Goal: Navigation & Orientation: Find specific page/section

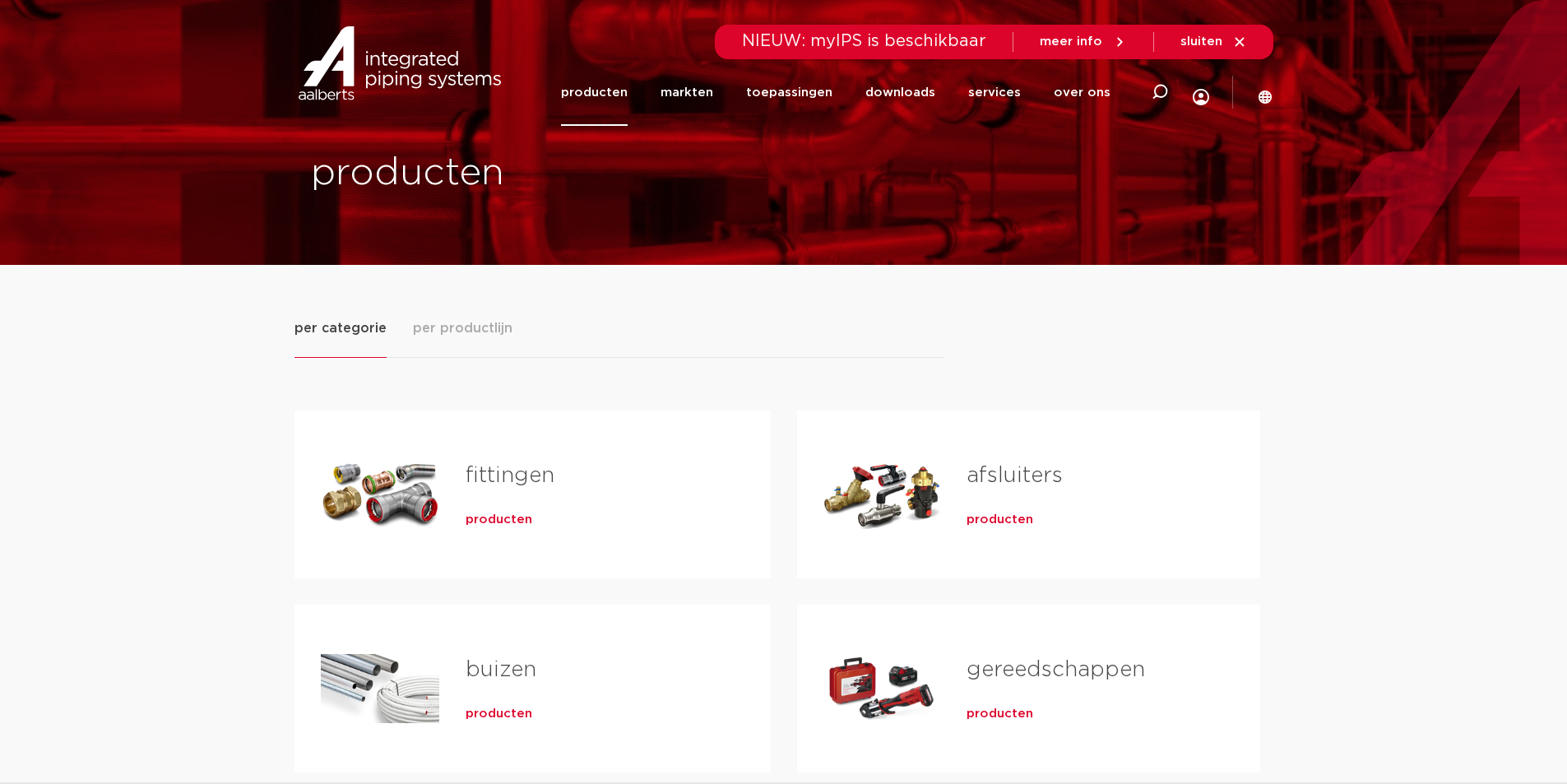
scroll to position [165, 0]
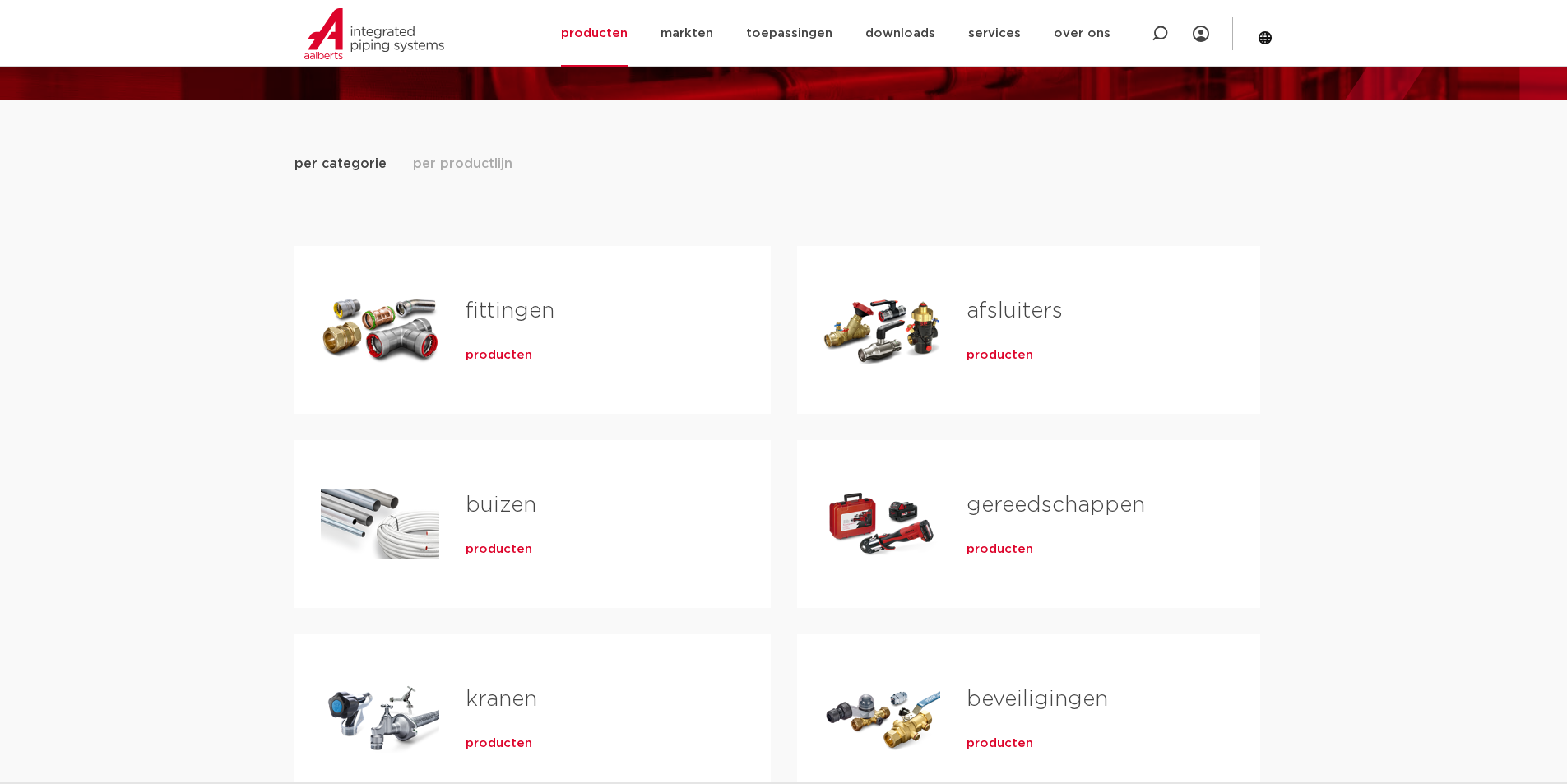
click at [1007, 349] on span "producten" at bounding box center [1000, 356] width 67 height 17
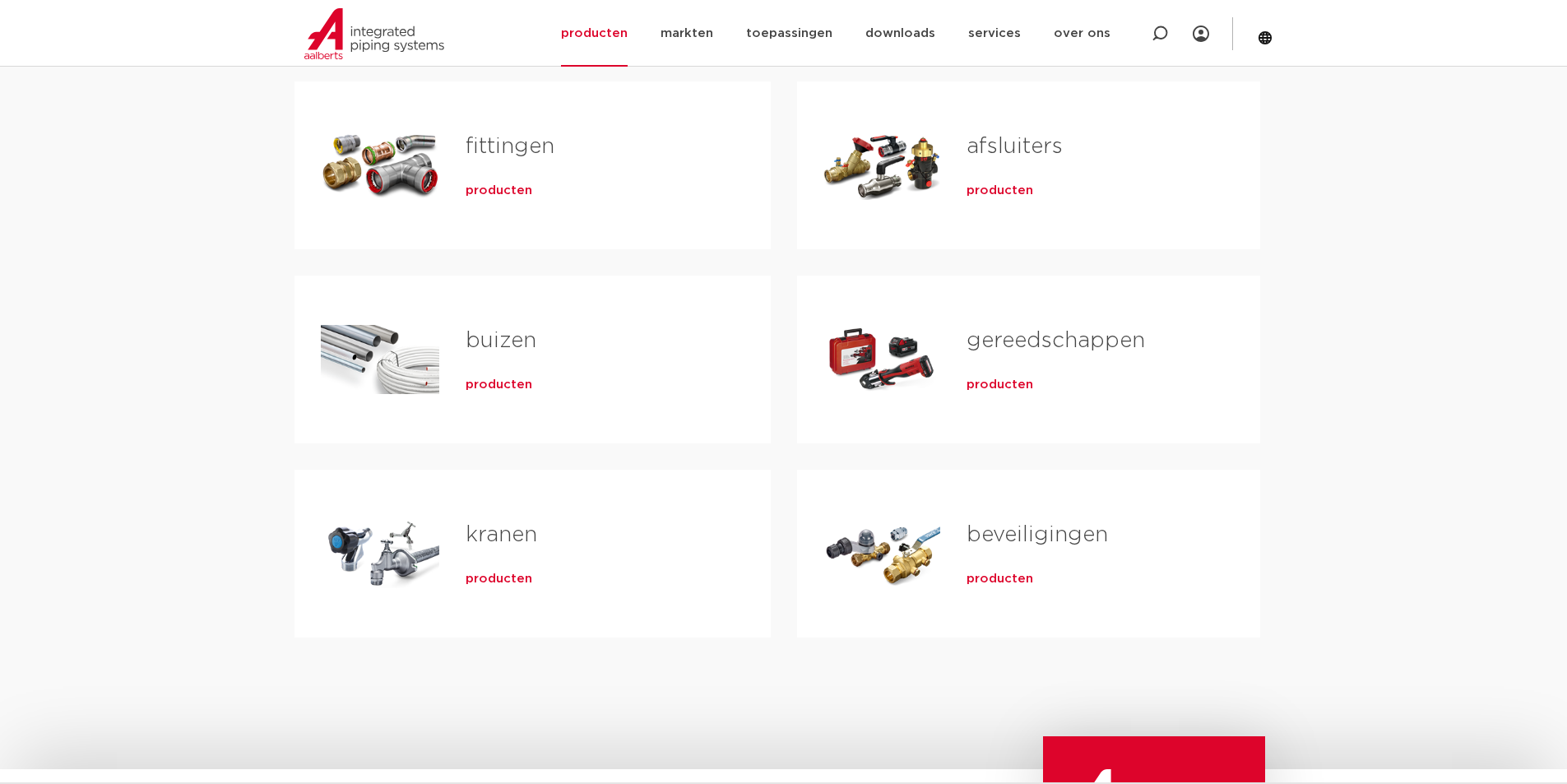
scroll to position [411, 0]
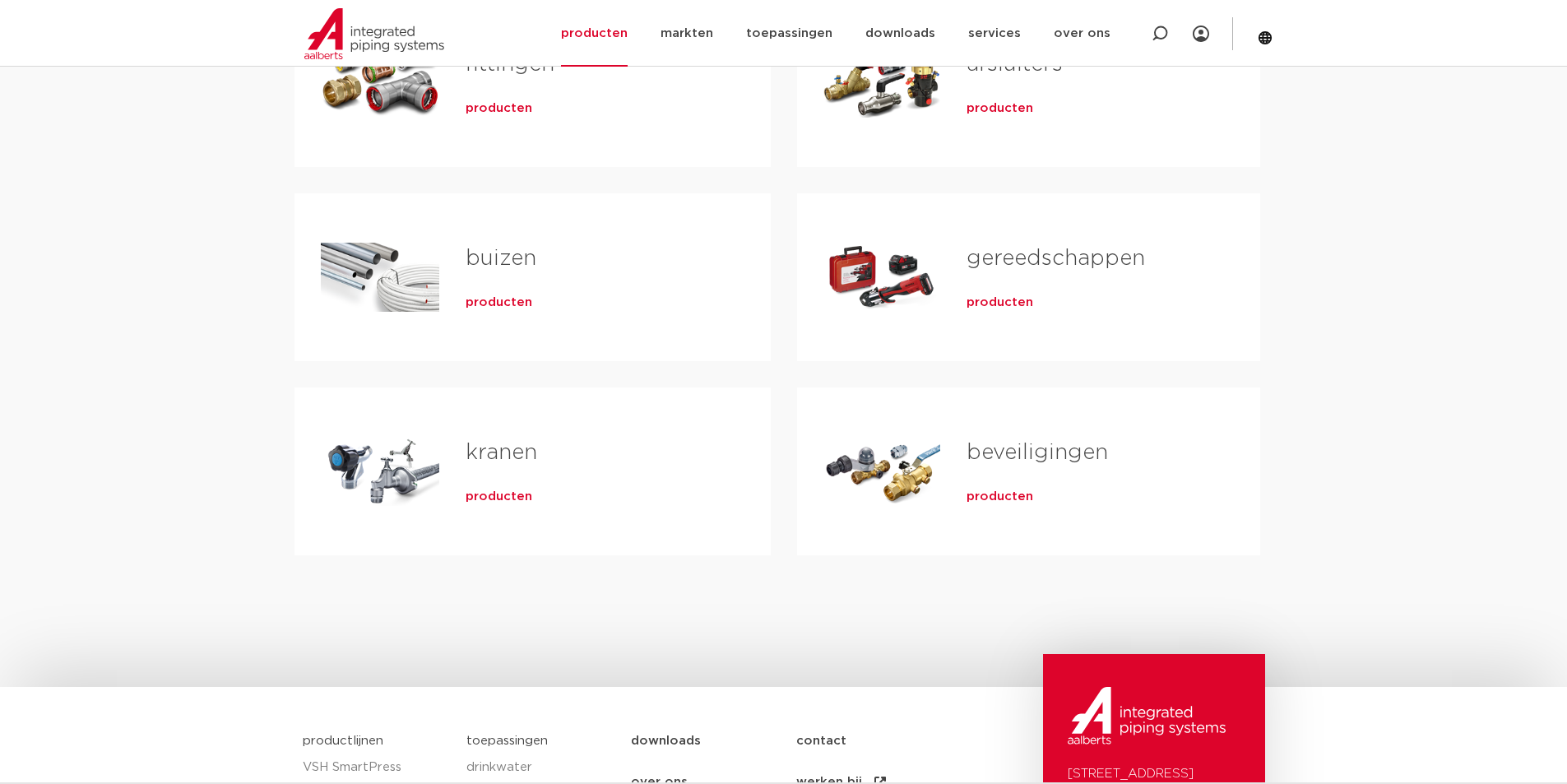
click at [1034, 452] on link "beveiligingen" at bounding box center [1037, 453] width 141 height 22
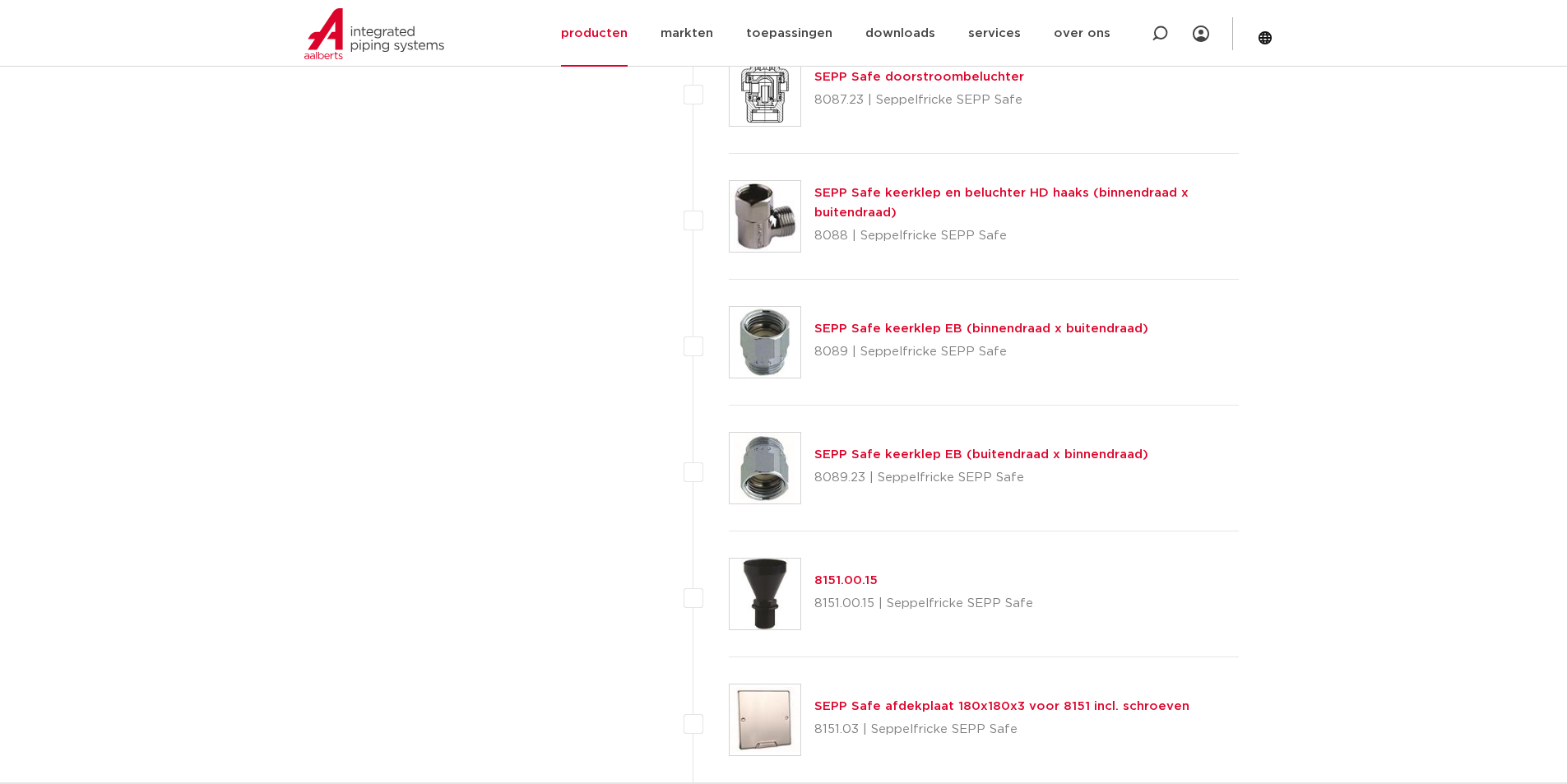
scroll to position [2713, 0]
